Goal: Task Accomplishment & Management: Use online tool/utility

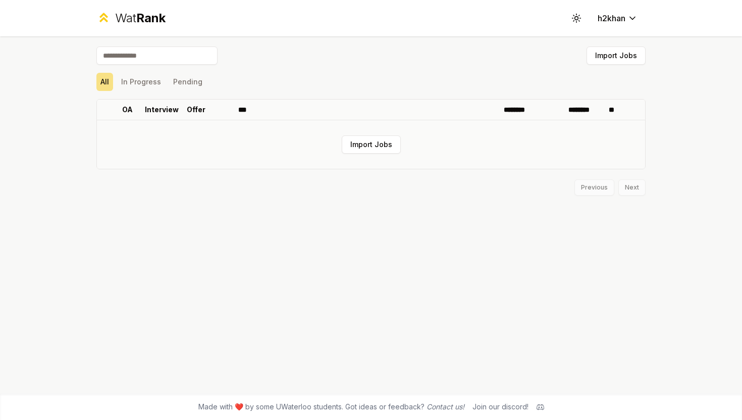
click at [381, 134] on td "Import Jobs" at bounding box center [371, 144] width 548 height 48
click at [386, 141] on button "Import Jobs" at bounding box center [371, 144] width 59 height 18
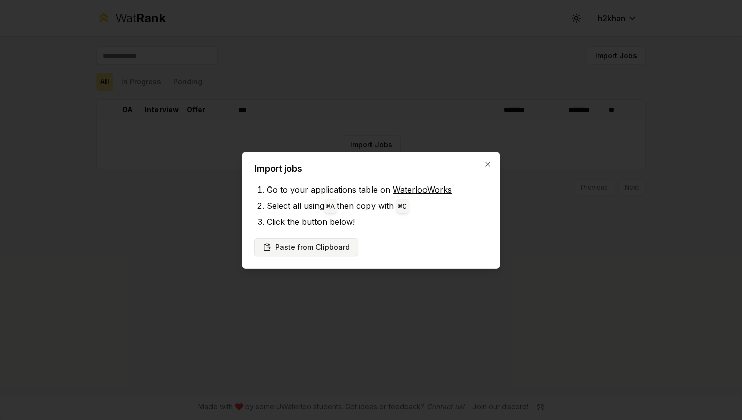
click at [316, 248] on button "Paste from Clipboard" at bounding box center [306, 247] width 104 height 18
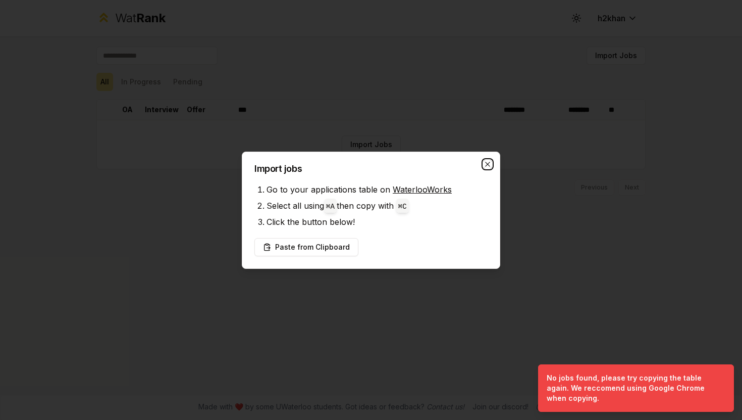
click at [490, 161] on icon "button" at bounding box center [488, 164] width 8 height 8
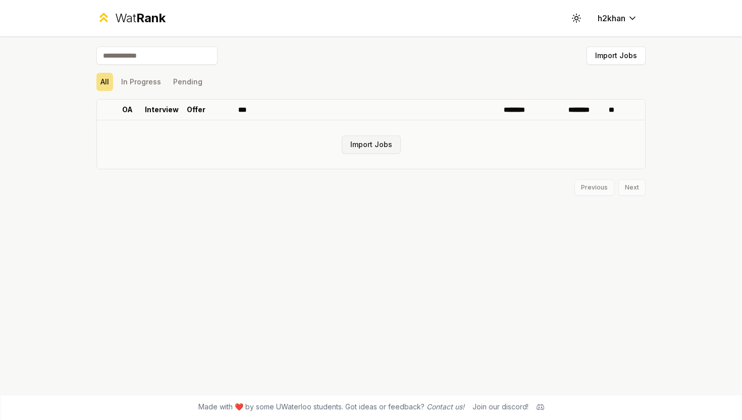
click at [385, 144] on button "Import Jobs" at bounding box center [371, 144] width 59 height 18
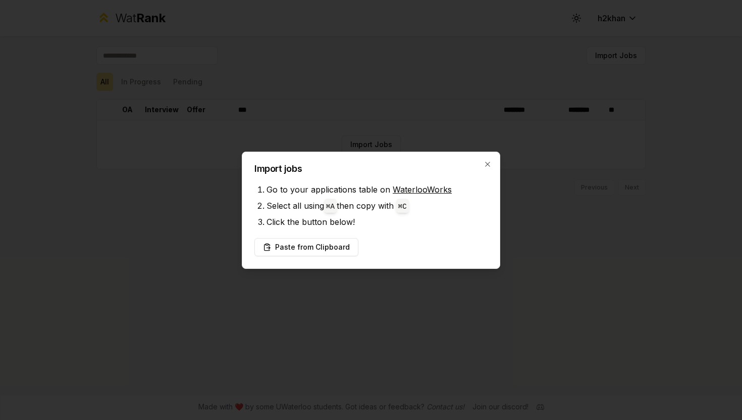
click at [284, 236] on div "Import jobs Go to your applications table on WaterlooWorks Select all using ⌘ A…" at bounding box center [371, 209] width 258 height 117
click at [333, 242] on button "Paste from Clipboard" at bounding box center [306, 247] width 104 height 18
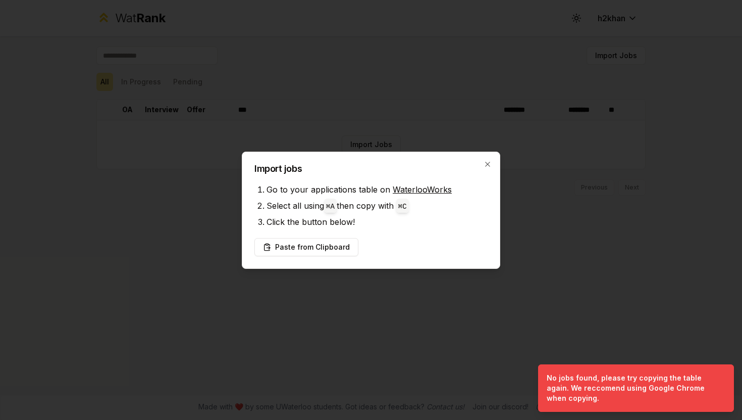
click at [486, 172] on h2 "Import jobs" at bounding box center [370, 168] width 233 height 9
click at [488, 164] on icon "button" at bounding box center [487, 164] width 5 height 5
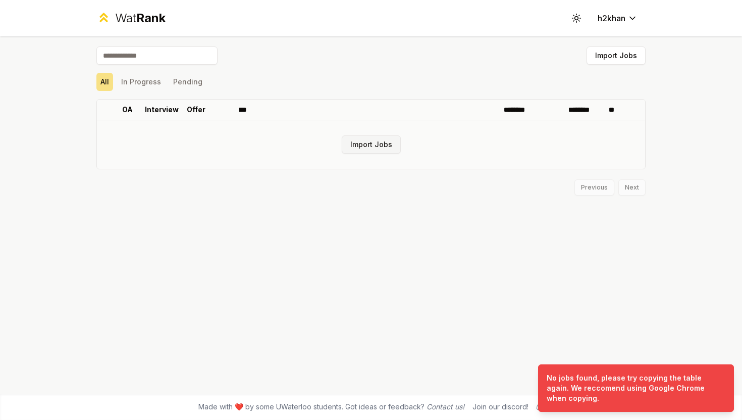
click at [369, 139] on button "Import Jobs" at bounding box center [371, 144] width 59 height 18
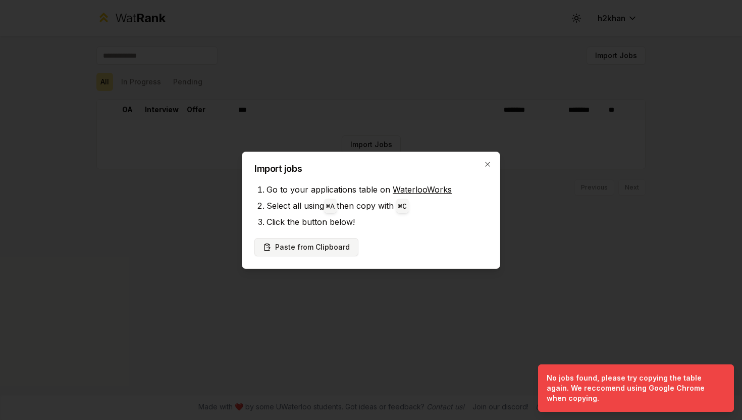
click at [323, 243] on button "Paste from Clipboard" at bounding box center [306, 247] width 104 height 18
click at [485, 162] on icon "button" at bounding box center [488, 164] width 8 height 8
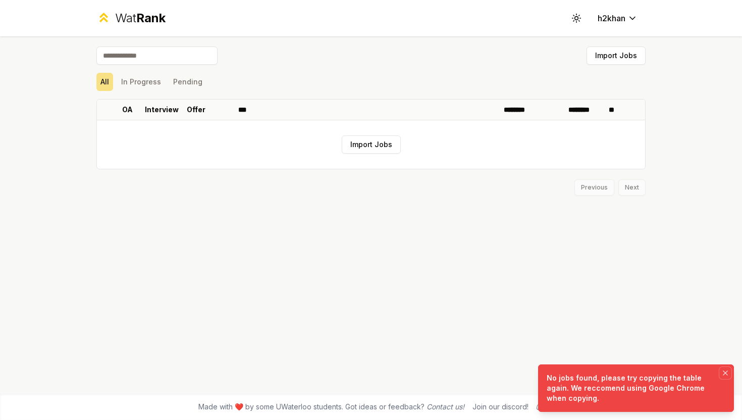
click at [723, 375] on icon "Notifications (F8)" at bounding box center [725, 373] width 8 height 8
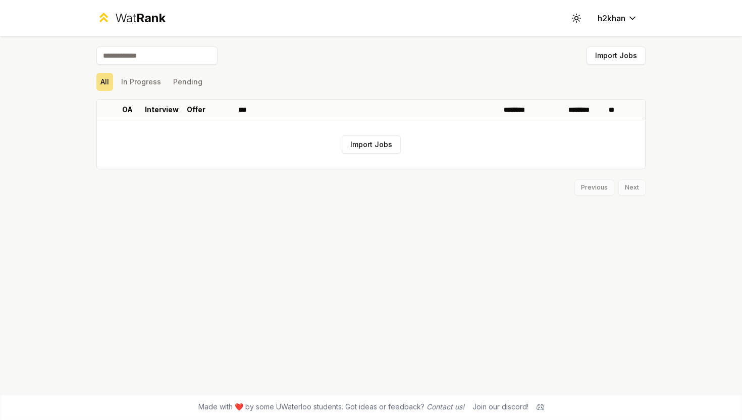
click at [542, 407] on icon at bounding box center [541, 407] width 8 height 8
click at [287, 60] on div "Import Jobs" at bounding box center [370, 57] width 549 height 22
